Goal: Task Accomplishment & Management: Use online tool/utility

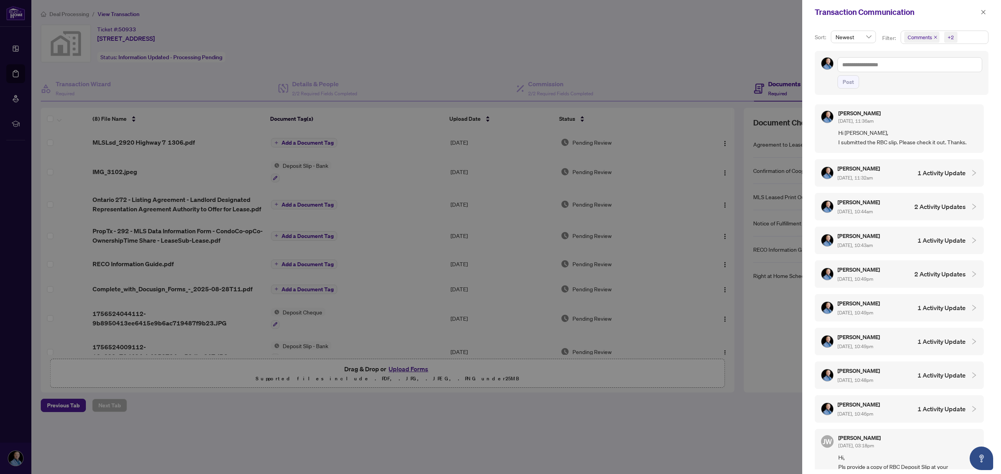
scroll to position [15, 0]
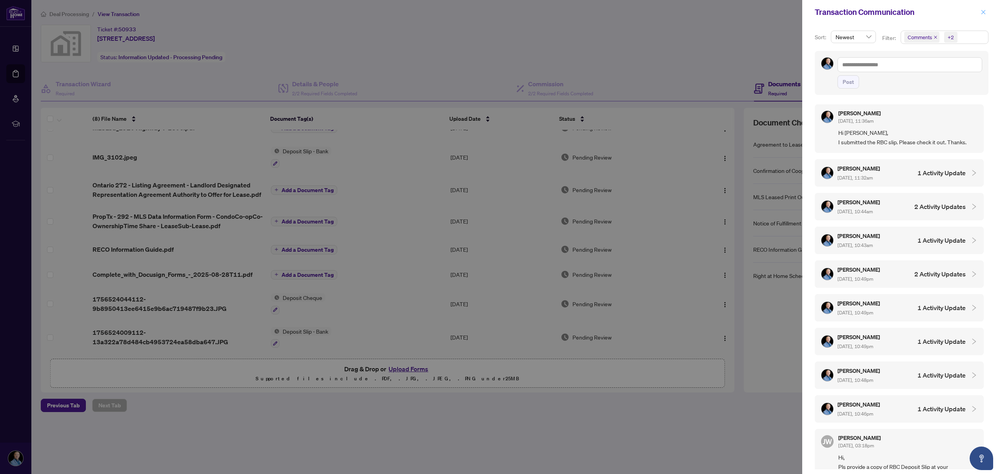
click at [980, 12] on button "button" at bounding box center [983, 11] width 10 height 9
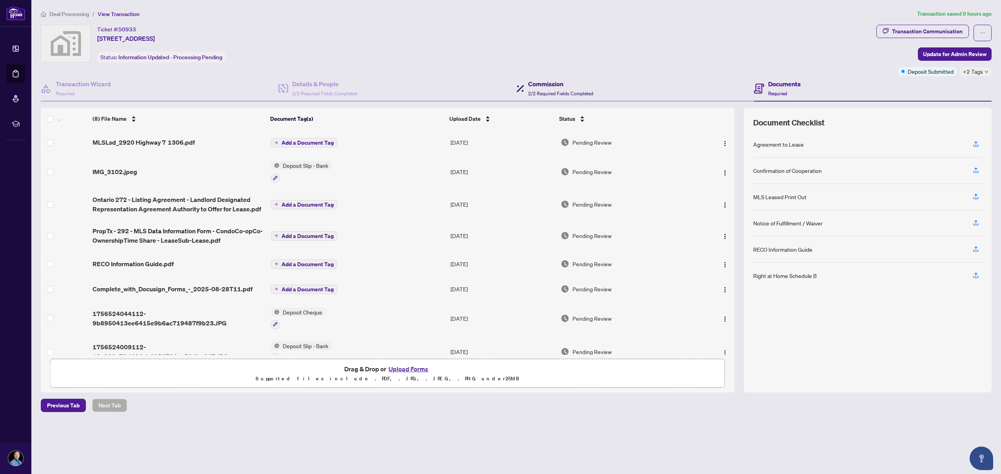
click at [549, 88] on h4 "Commission" at bounding box center [560, 83] width 65 height 9
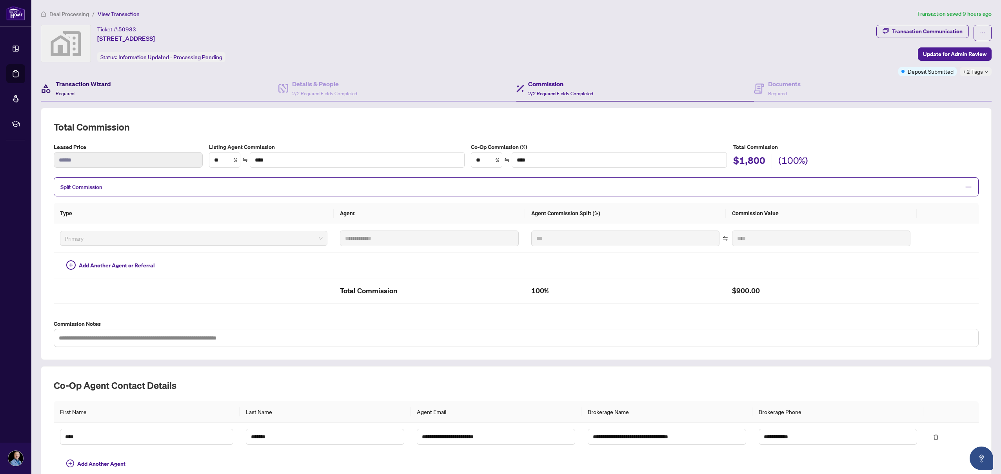
click at [105, 84] on h4 "Transaction Wizard" at bounding box center [83, 83] width 55 height 9
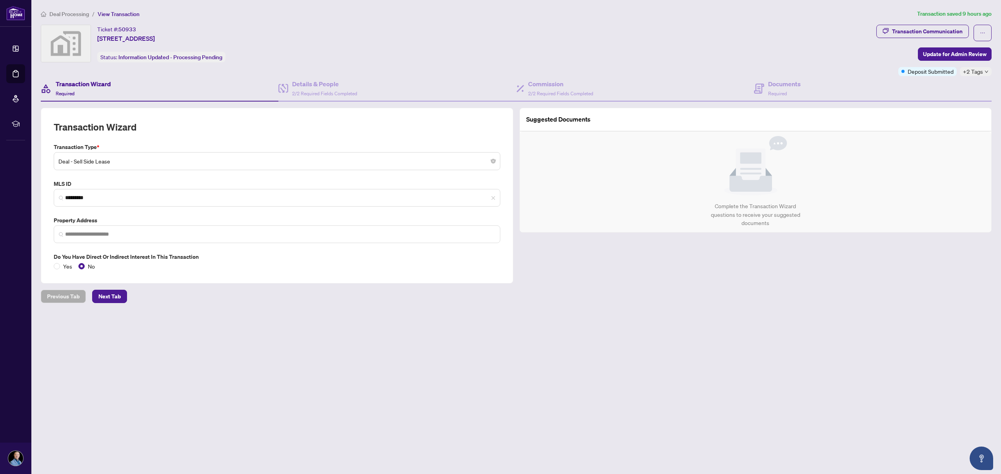
type input "**********"
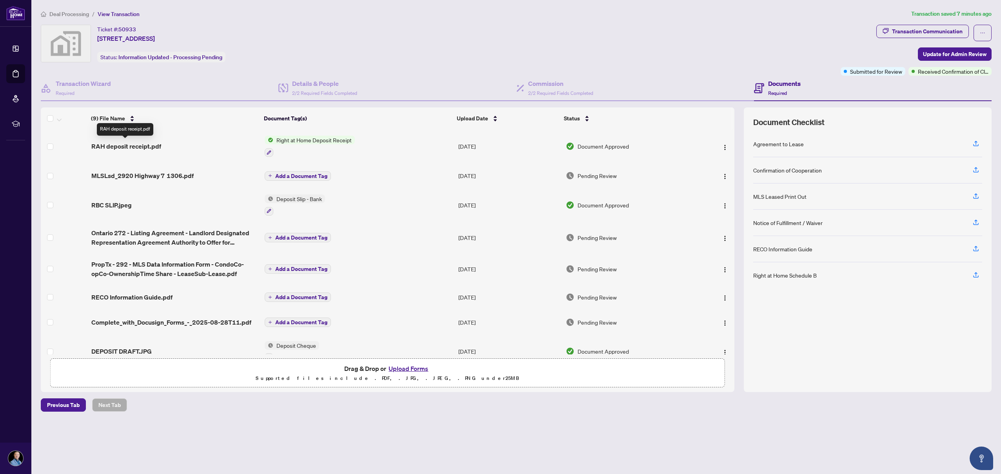
click at [138, 145] on span "RAH deposit receipt.pdf" at bounding box center [126, 145] width 70 height 9
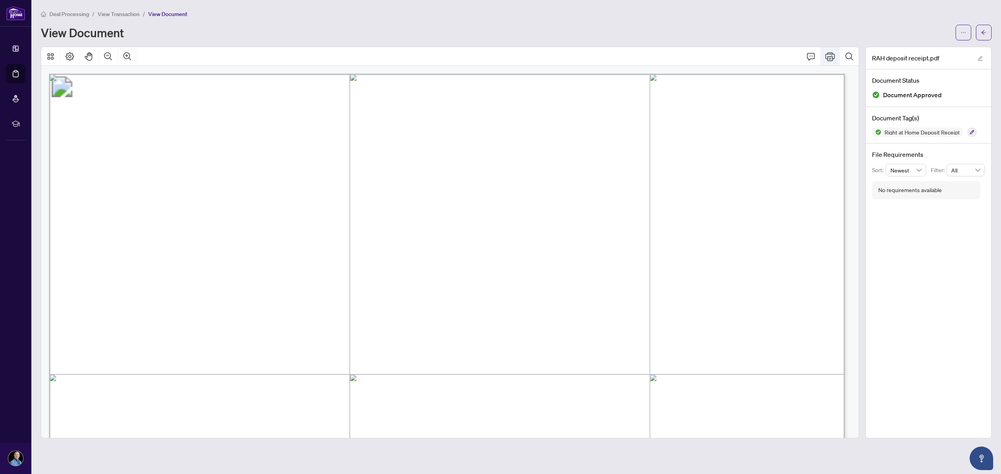
click at [827, 55] on icon "Print" at bounding box center [829, 56] width 9 height 9
click at [965, 32] on icon "ellipsis" at bounding box center [963, 32] width 4 height 1
click at [914, 50] on span "Download" at bounding box center [935, 49] width 60 height 9
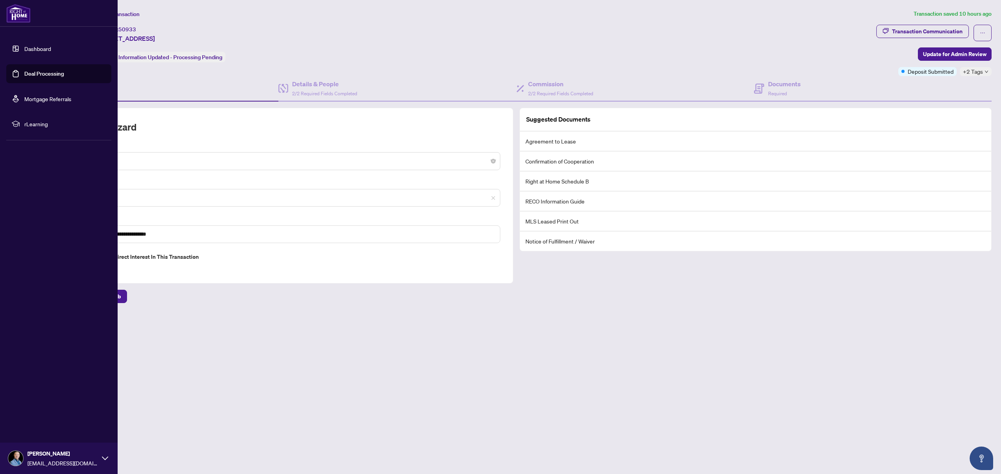
click at [43, 73] on link "Deal Processing" at bounding box center [44, 73] width 40 height 7
